Goal: Task Accomplishment & Management: Use online tool/utility

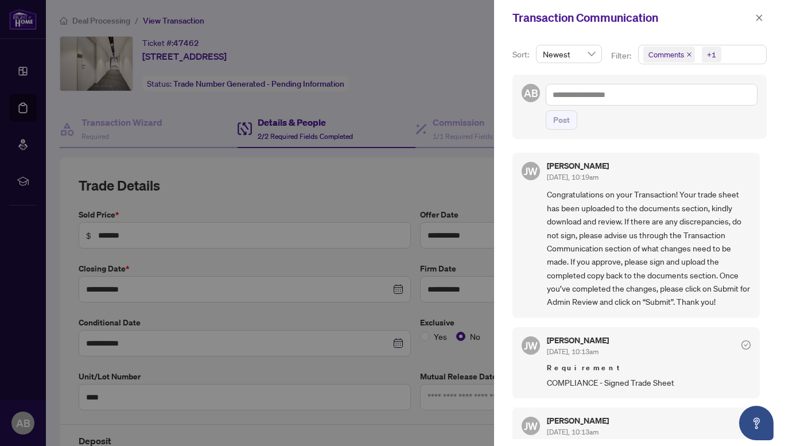
scroll to position [343, 0]
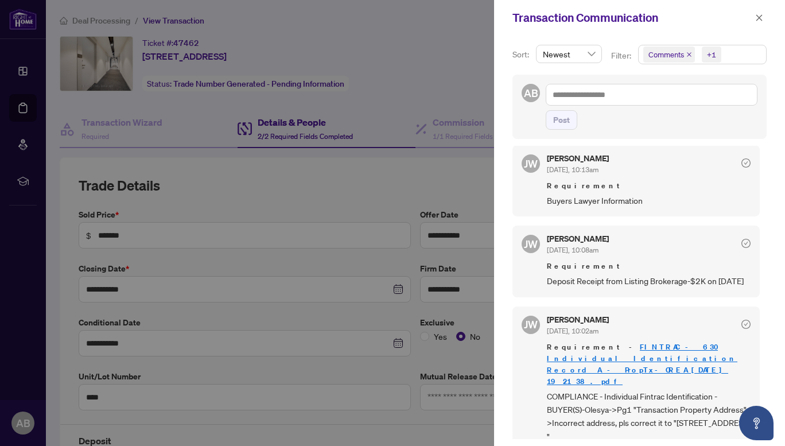
click at [408, 45] on div at bounding box center [392, 223] width 785 height 446
click at [758, 20] on icon "close" at bounding box center [759, 18] width 8 height 8
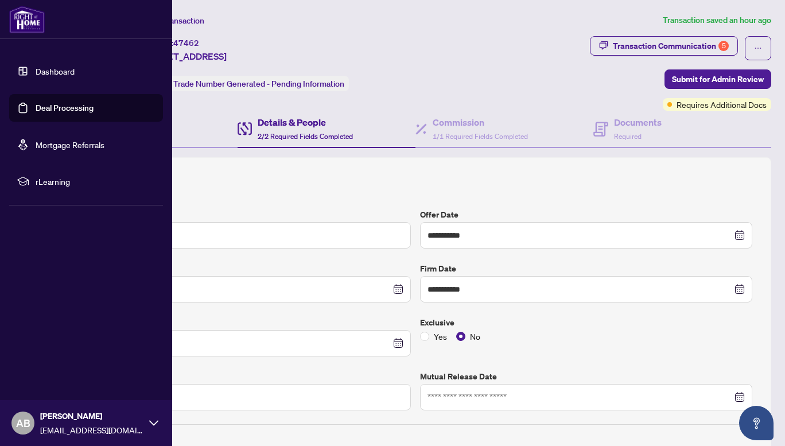
click at [58, 107] on link "Deal Processing" at bounding box center [65, 108] width 58 height 10
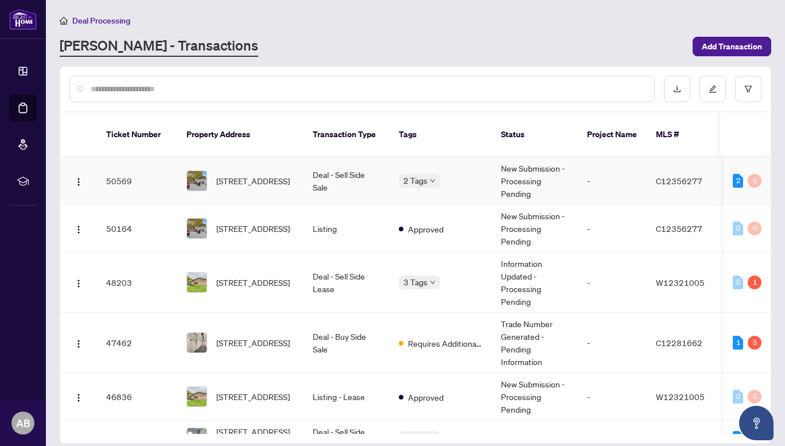
click at [318, 168] on td "Deal - Sell Side Sale" at bounding box center [346, 181] width 86 height 48
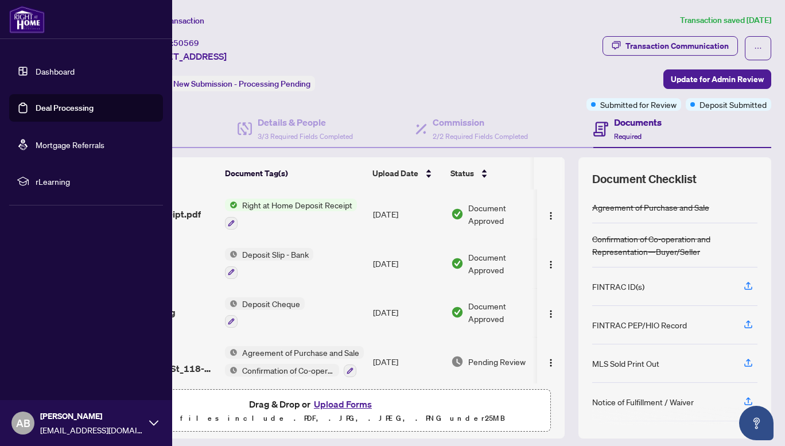
click at [44, 75] on link "Dashboard" at bounding box center [55, 71] width 39 height 10
